Goal: Check status: Check status

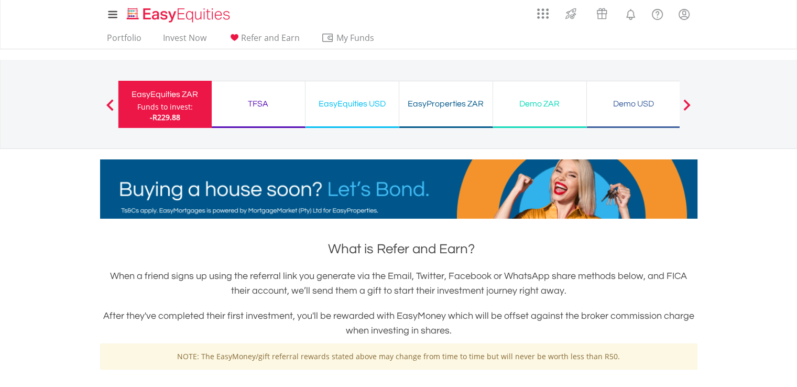
click at [174, 110] on div "Funds to invest:" at bounding box center [165, 107] width 56 height 10
click at [108, 103] on span at bounding box center [109, 105] width 7 height 12
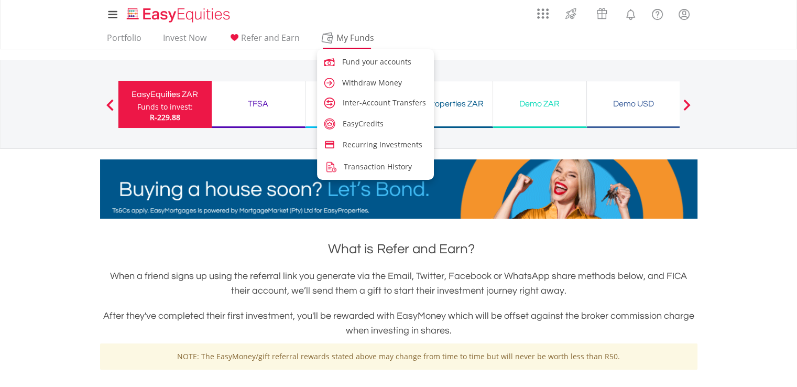
click at [344, 38] on span "My Funds" at bounding box center [355, 38] width 69 height 14
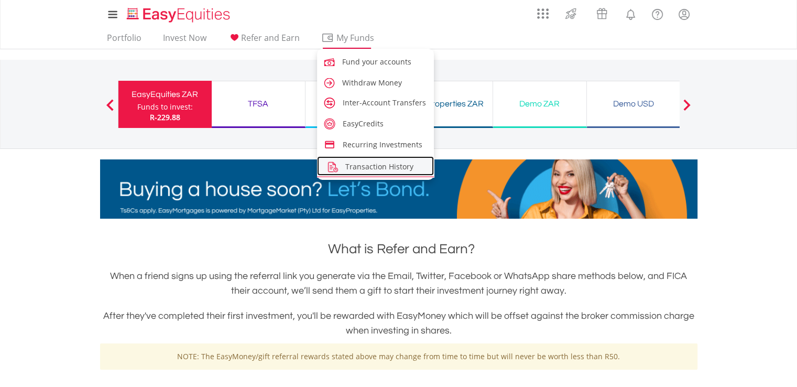
click at [379, 163] on span "Transaction History" at bounding box center [379, 166] width 68 height 10
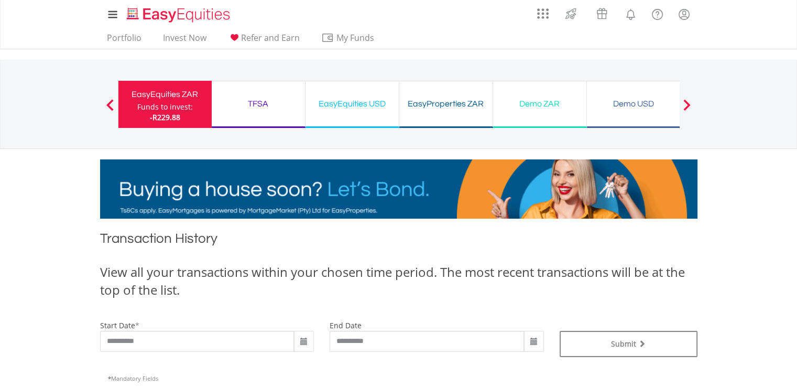
click at [303, 342] on span at bounding box center [304, 341] width 8 height 8
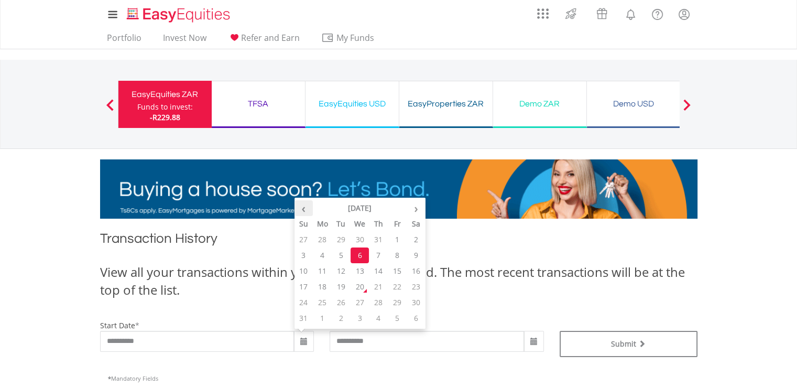
click at [307, 207] on th "‹" at bounding box center [303, 208] width 19 height 16
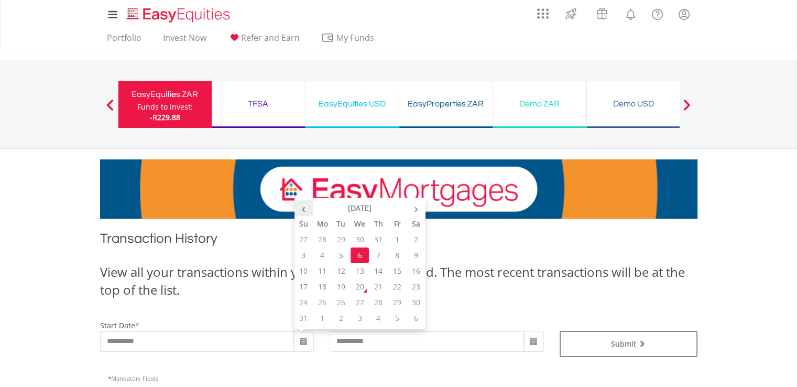
click at [307, 207] on th "‹" at bounding box center [303, 208] width 19 height 16
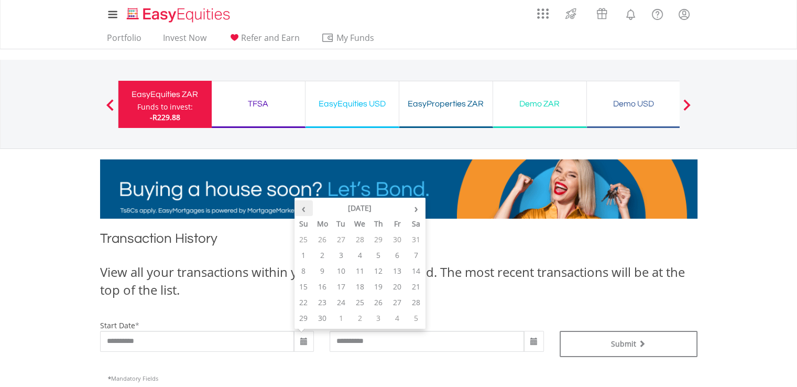
click at [307, 207] on th "‹" at bounding box center [303, 208] width 19 height 16
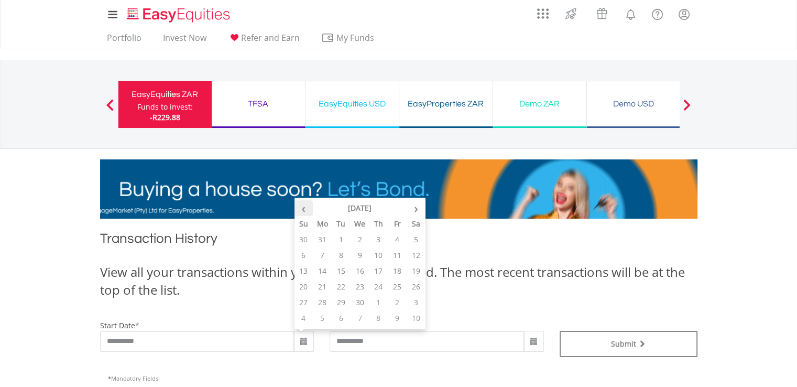
click at [307, 207] on th "‹" at bounding box center [303, 208] width 19 height 16
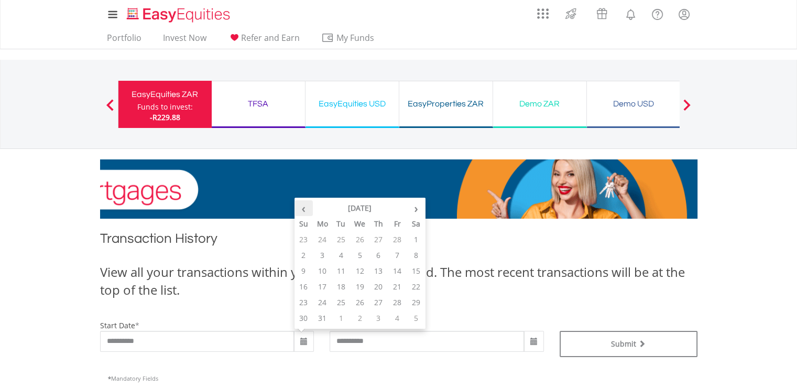
click at [307, 207] on th "‹" at bounding box center [303, 208] width 19 height 16
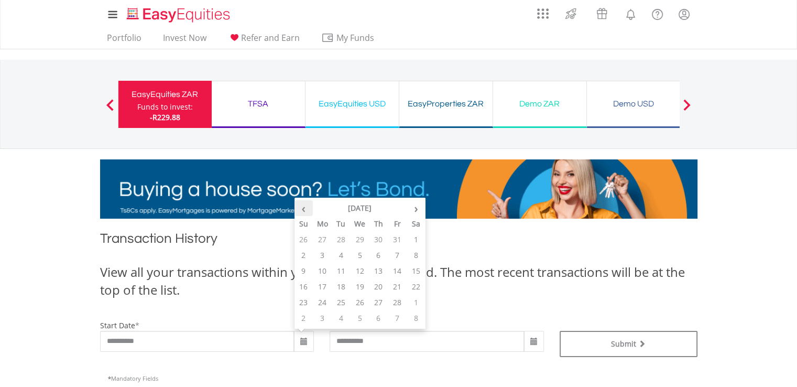
click at [307, 207] on th "‹" at bounding box center [303, 208] width 19 height 16
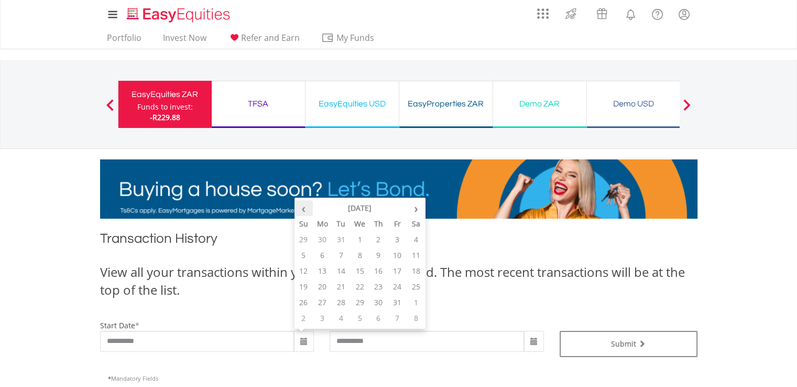
click at [307, 207] on th "‹" at bounding box center [303, 208] width 19 height 16
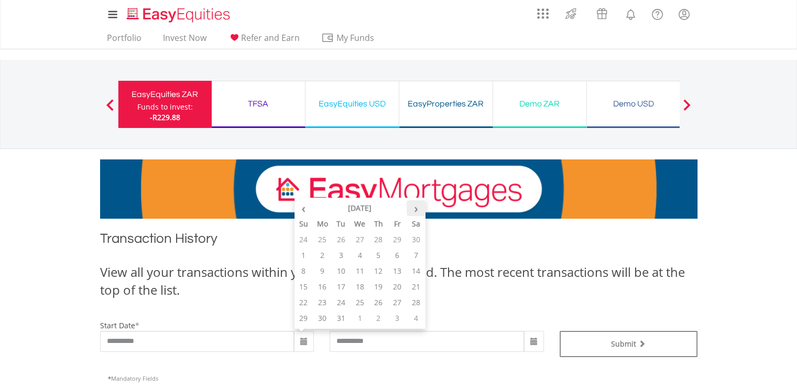
click at [416, 212] on th "›" at bounding box center [416, 208] width 19 height 16
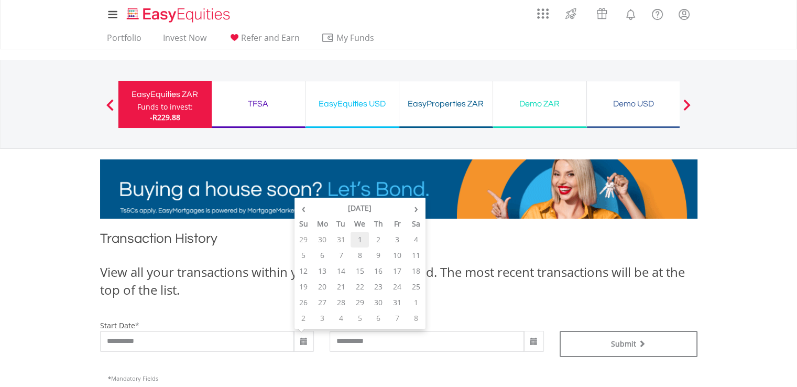
click at [360, 236] on td "1" at bounding box center [360, 240] width 19 height 16
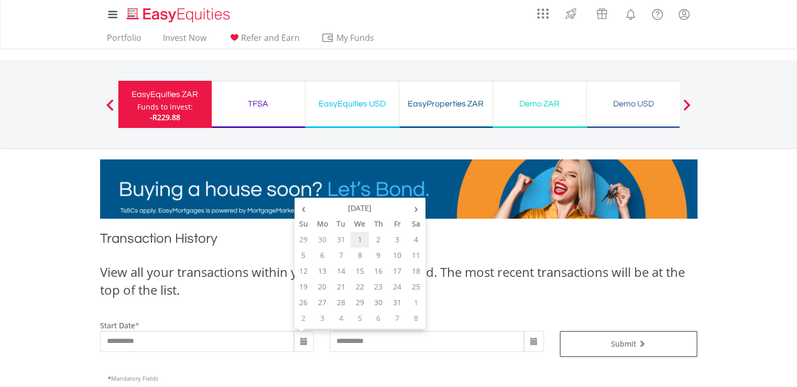
type input "**********"
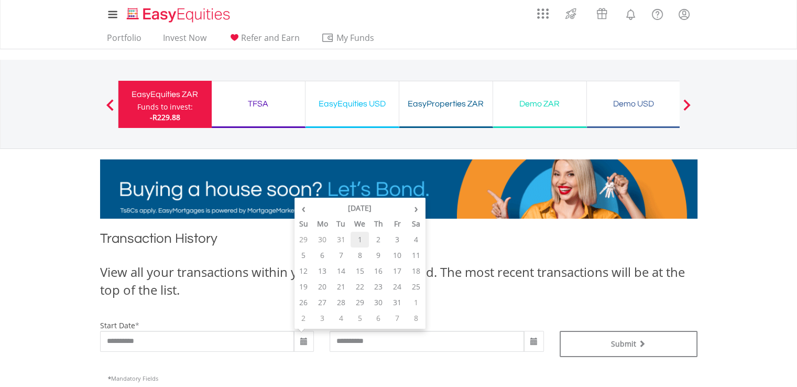
type input "**********"
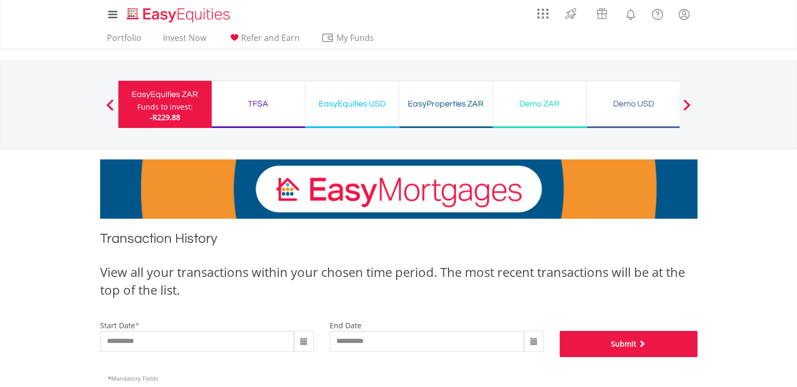
click at [622, 342] on button "Submit" at bounding box center [629, 344] width 138 height 26
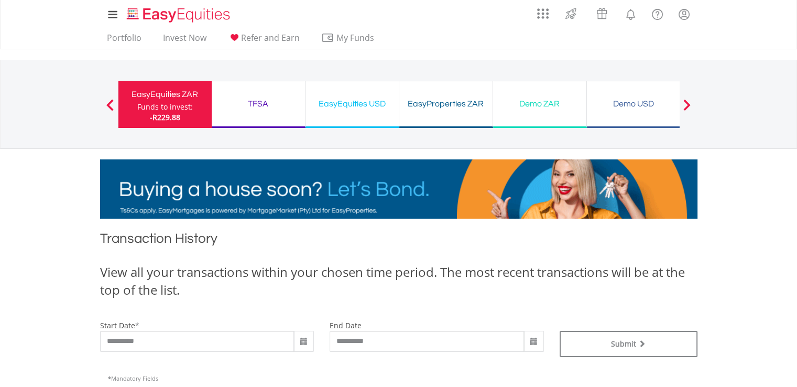
click at [532, 340] on span at bounding box center [534, 341] width 8 height 8
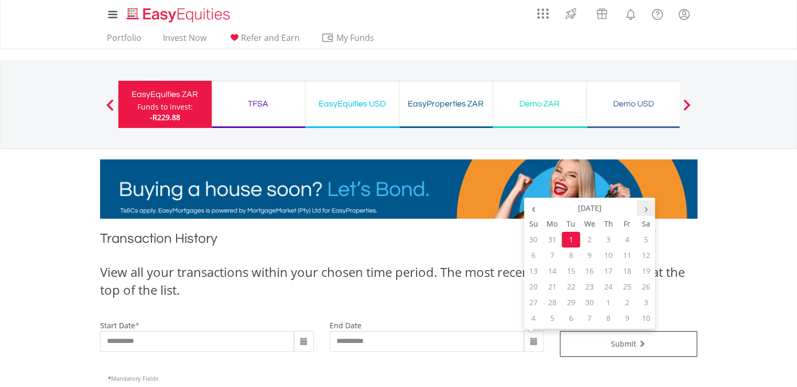
click at [646, 210] on th "›" at bounding box center [646, 208] width 19 height 16
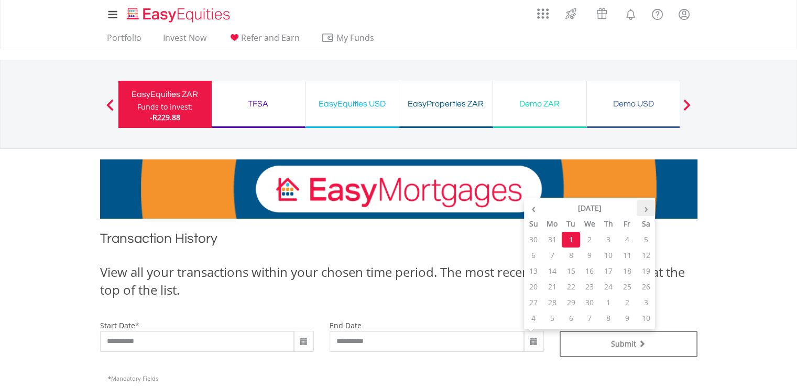
click at [646, 210] on th "›" at bounding box center [646, 208] width 19 height 16
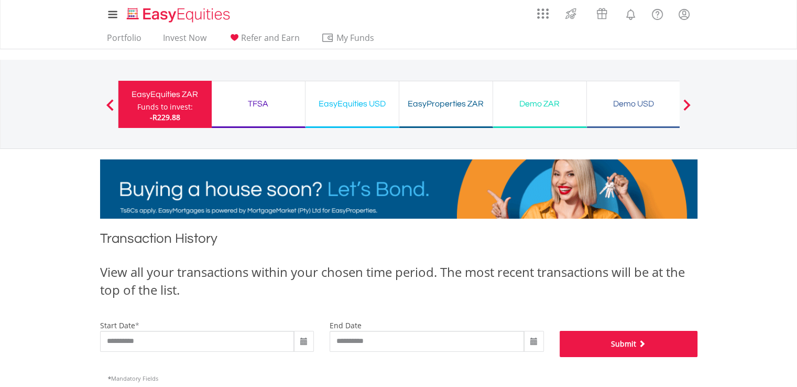
click at [618, 346] on button "Submit" at bounding box center [629, 344] width 138 height 26
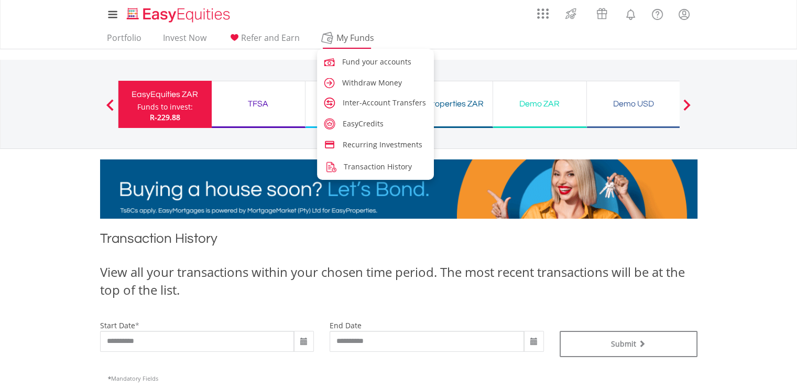
click at [346, 38] on span "My Funds" at bounding box center [355, 38] width 69 height 14
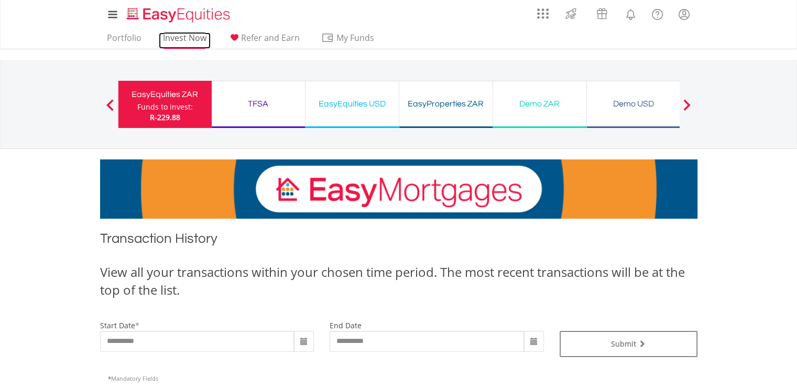
click at [196, 35] on link "Invest Now" at bounding box center [185, 40] width 52 height 16
